Goal: Find specific page/section: Find specific page/section

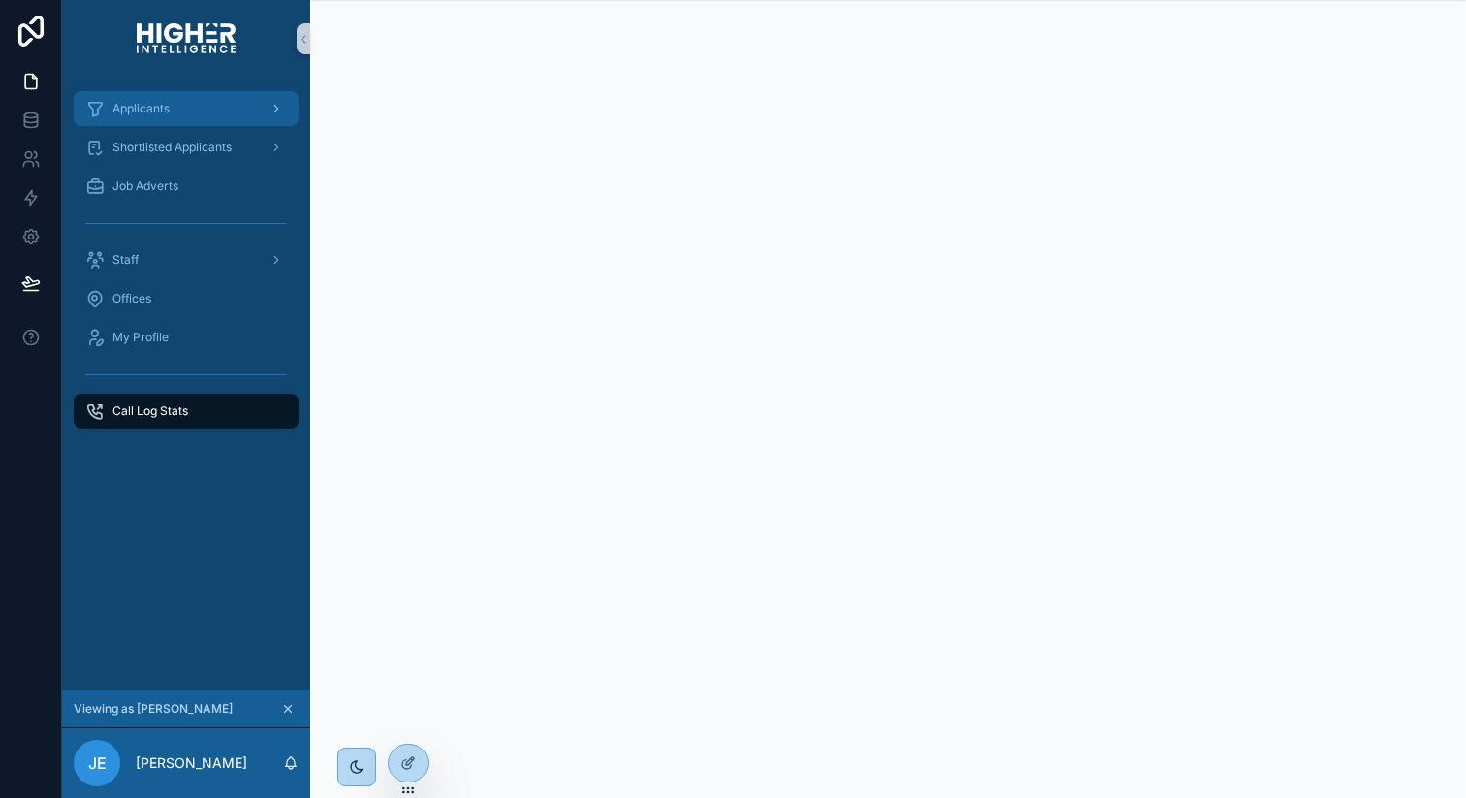
click at [162, 93] on div "Applicants" at bounding box center [186, 108] width 202 height 31
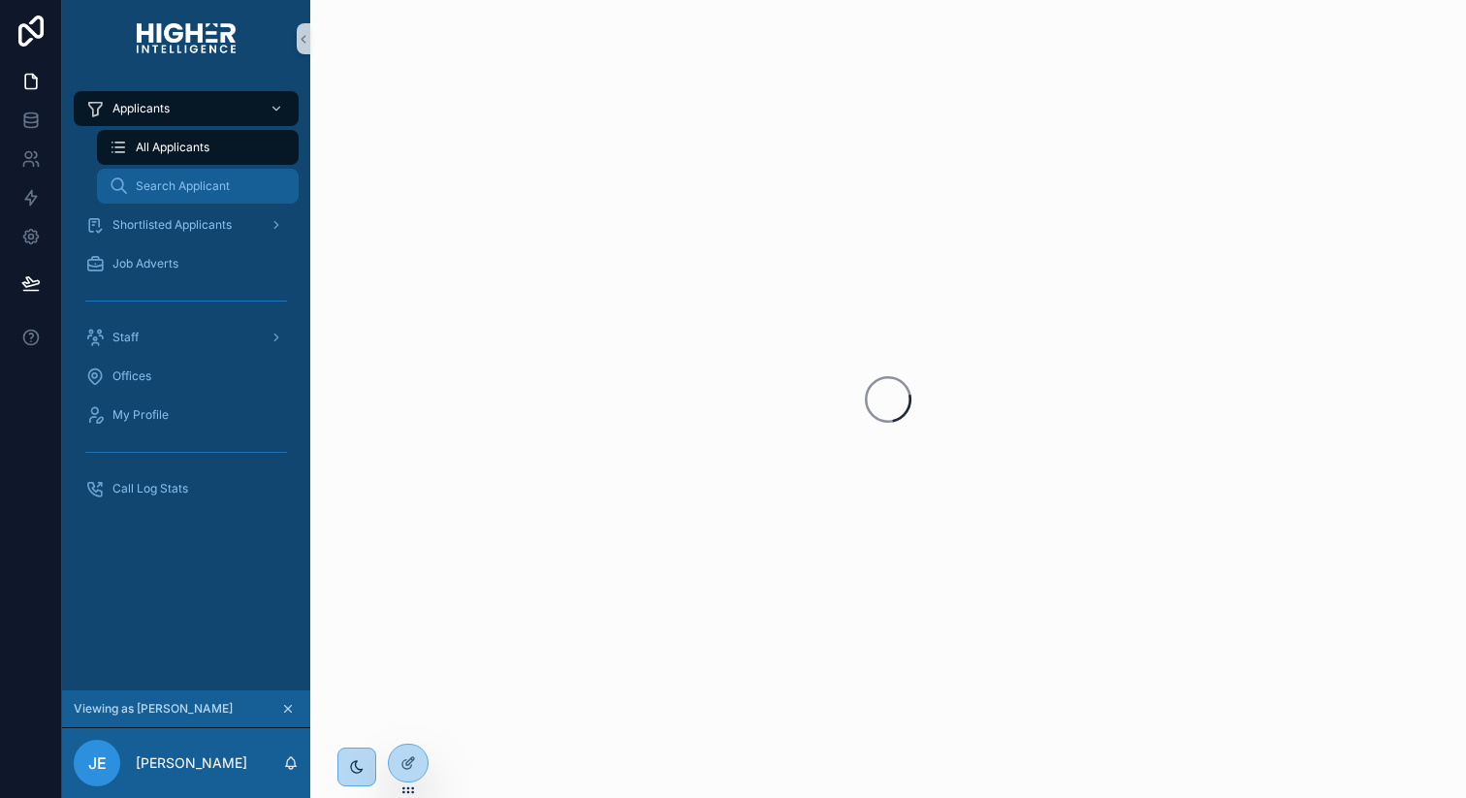
click at [168, 187] on span "Search Applicant" at bounding box center [183, 186] width 94 height 16
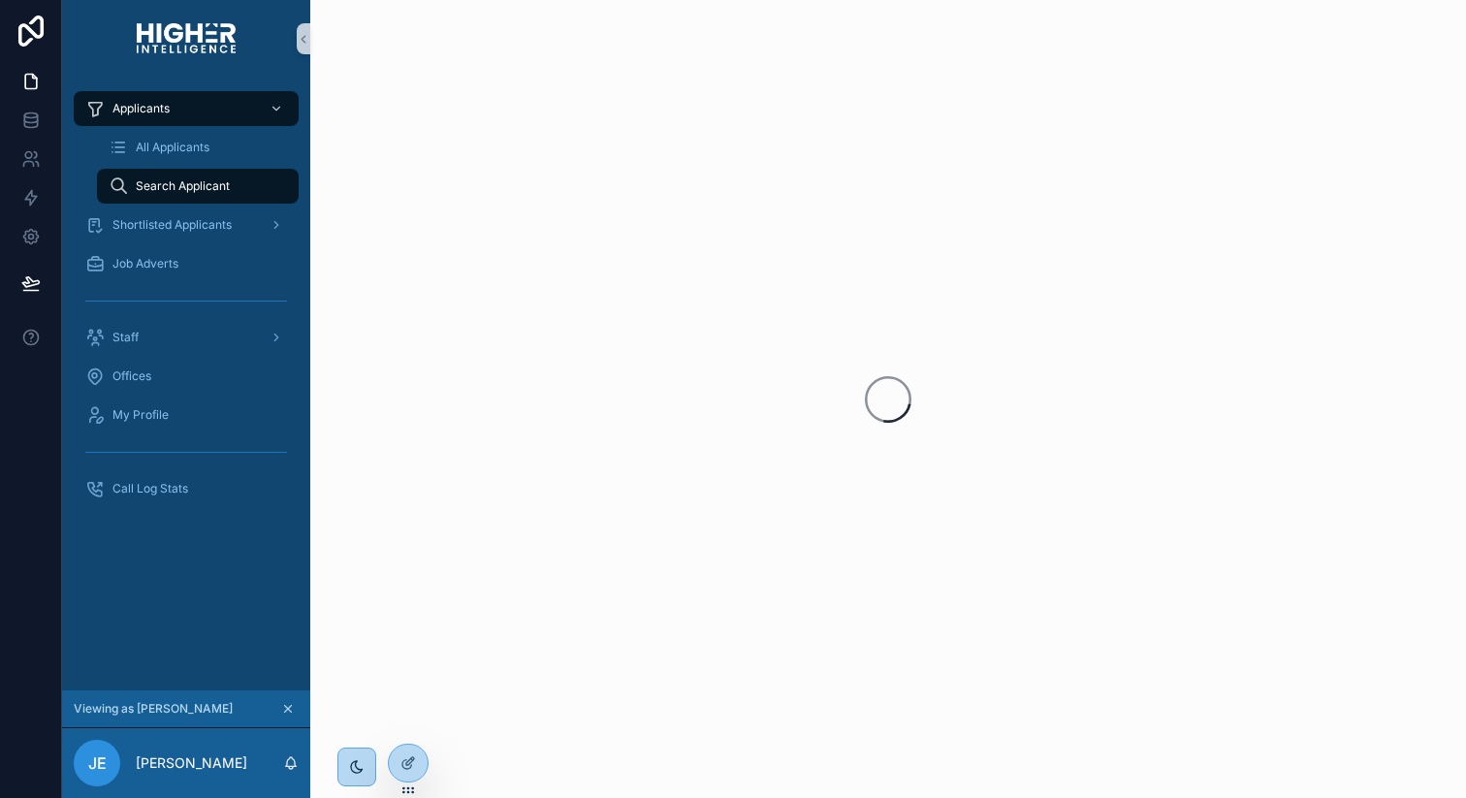
click at [290, 714] on icon "scrollable content" at bounding box center [288, 709] width 14 height 14
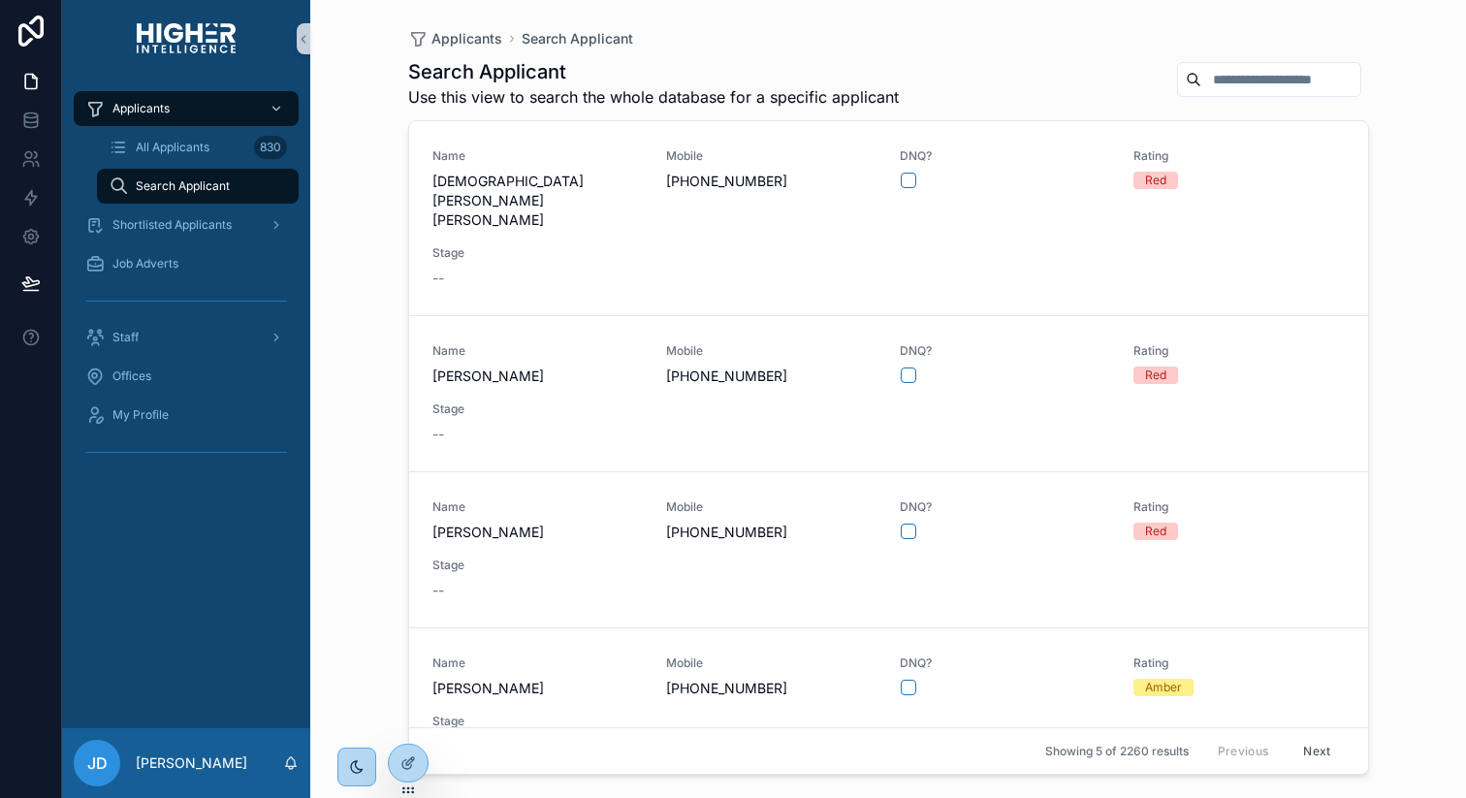
click at [1225, 77] on input "scrollable content" at bounding box center [1280, 79] width 159 height 27
type input "***"
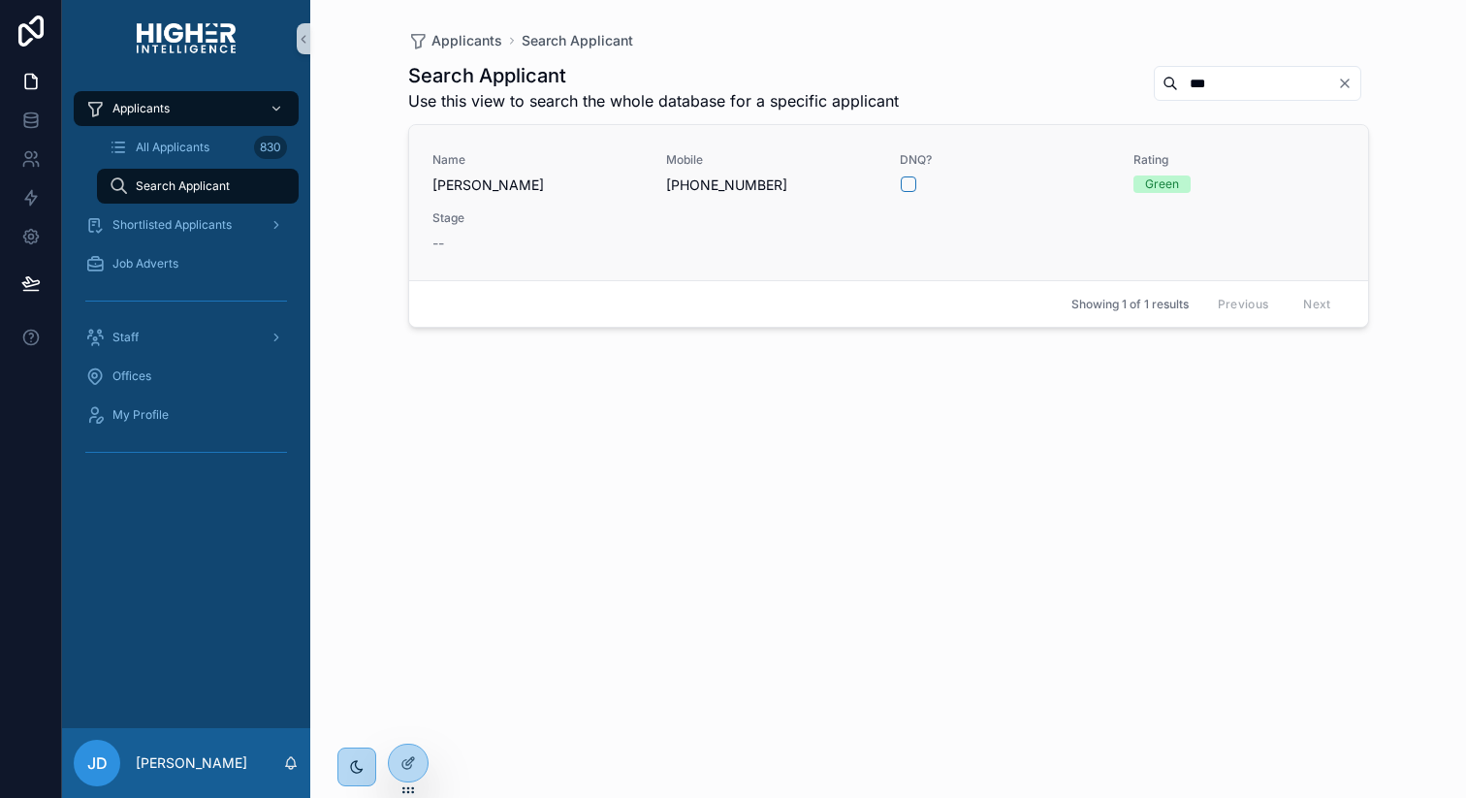
click at [545, 190] on span "[PERSON_NAME]" at bounding box center [537, 184] width 210 height 19
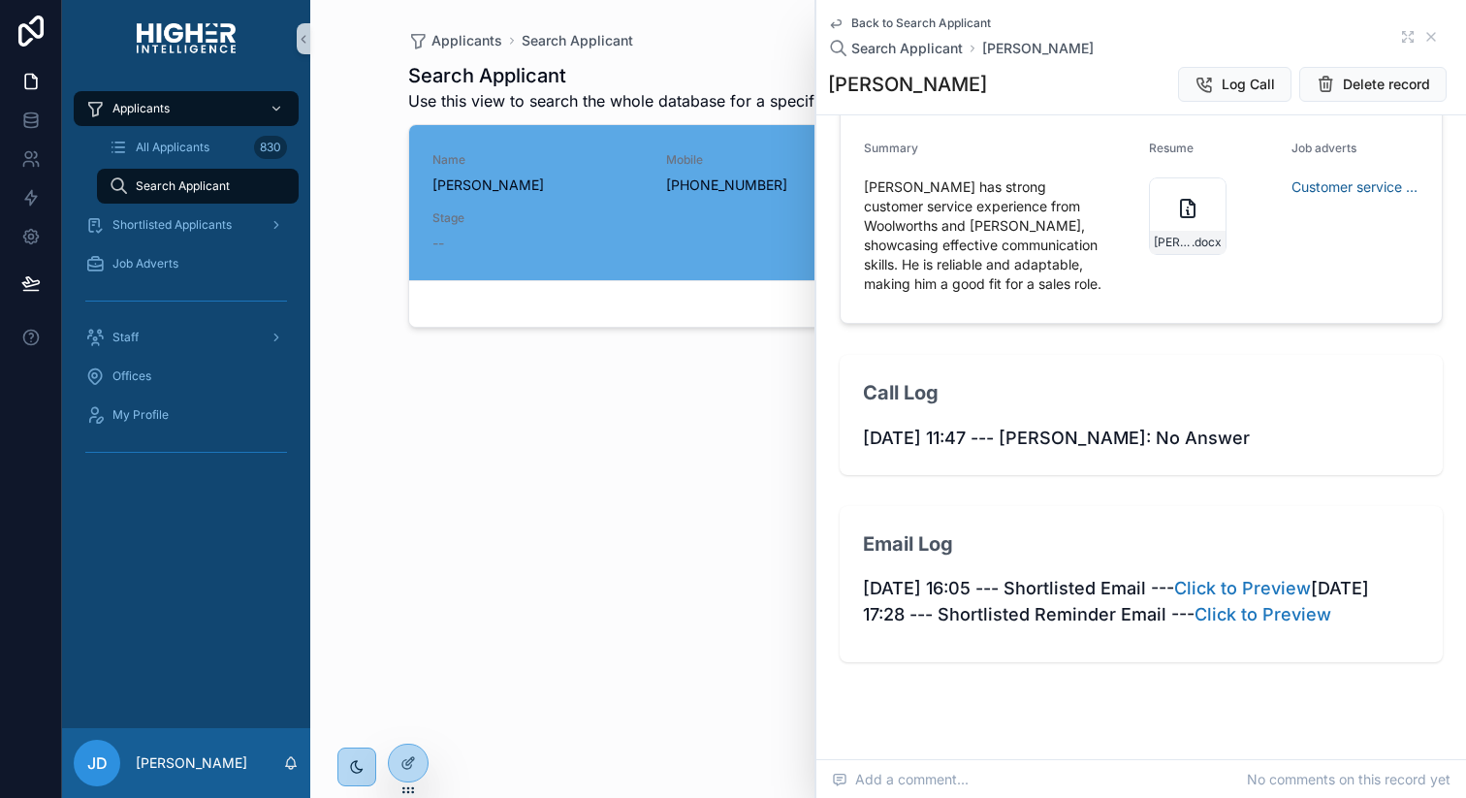
scroll to position [1409, 0]
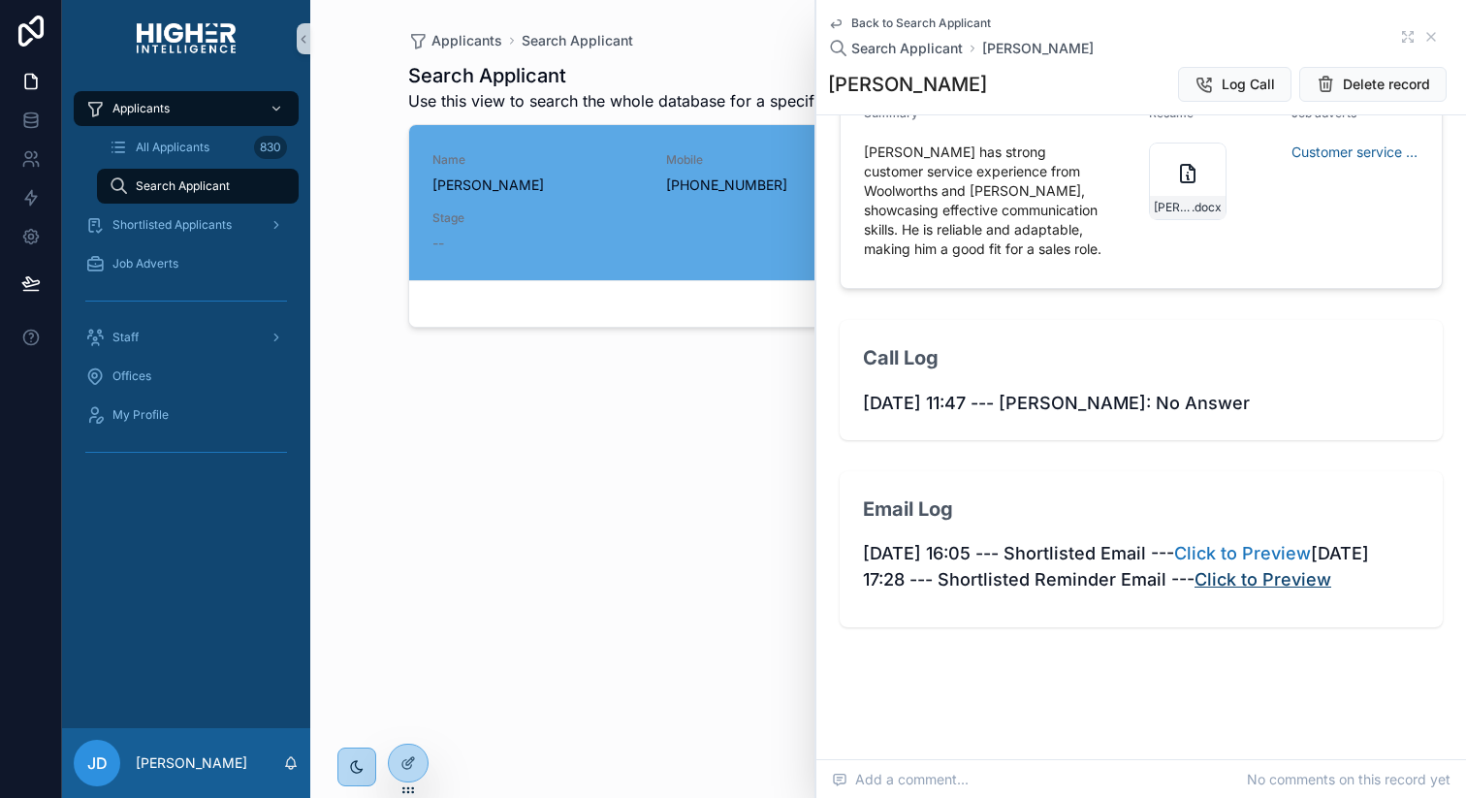
click at [1310, 569] on link "Click to Preview" at bounding box center [1262, 579] width 137 height 20
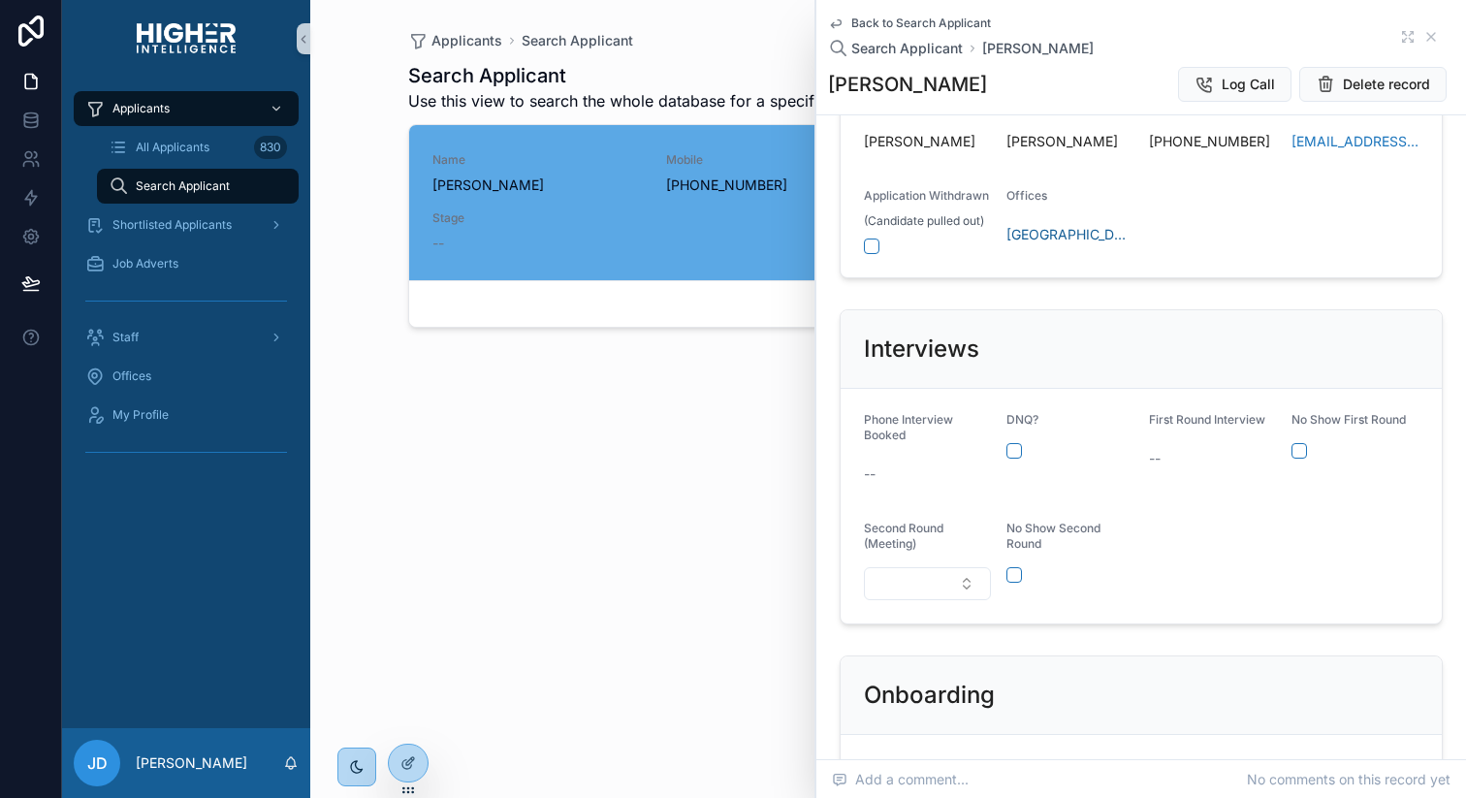
scroll to position [0, 0]
